Goal: Find contact information: Find contact information

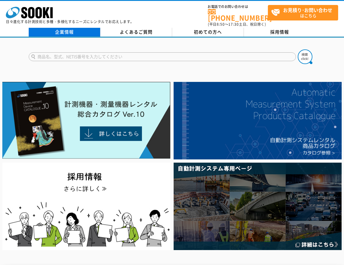
click at [62, 28] on link "企業情報" at bounding box center [65, 32] width 72 height 9
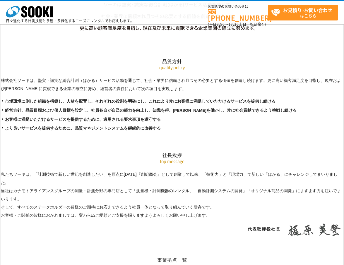
scroll to position [1201, 0]
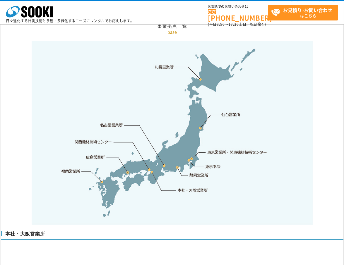
click at [215, 149] on link "東京営業所・関東機材技術センター" at bounding box center [238, 152] width 60 height 6
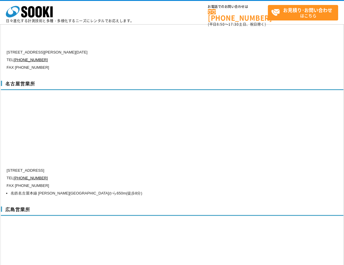
scroll to position [2078, 0]
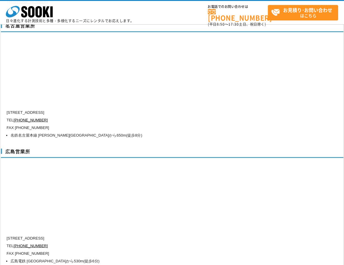
click at [320, 84] on div "名古屋営業所 〒451-0052 愛知県名古屋市西区栄生1-18-2 ドゥ・ミールドゥ1階 TEL 0120-856-994 FAX (052)581-212…" at bounding box center [172, 80] width 343 height 126
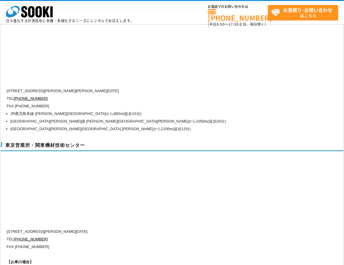
scroll to position [2283, 0]
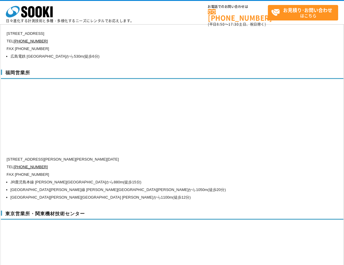
drag, startPoint x: 328, startPoint y: 127, endPoint x: 323, endPoint y: 125, distance: 5.8
click at [323, 125] on div "福岡営業所 〒812-0062 福岡県福岡市東区松島1-5-10 102号 TEL 0120-856-996 FAX (092)623-4374 JR鹿児島本…" at bounding box center [172, 134] width 343 height 141
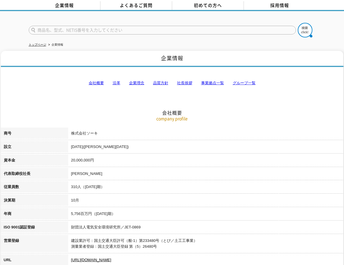
scroll to position [0, 0]
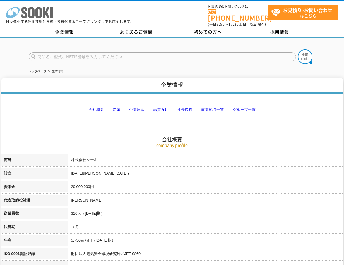
click at [38, 8] on icon at bounding box center [38, 12] width 6 height 11
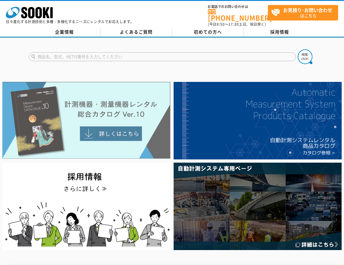
click at [112, 128] on img at bounding box center [86, 120] width 168 height 77
